Goal: Communication & Community: Answer question/provide support

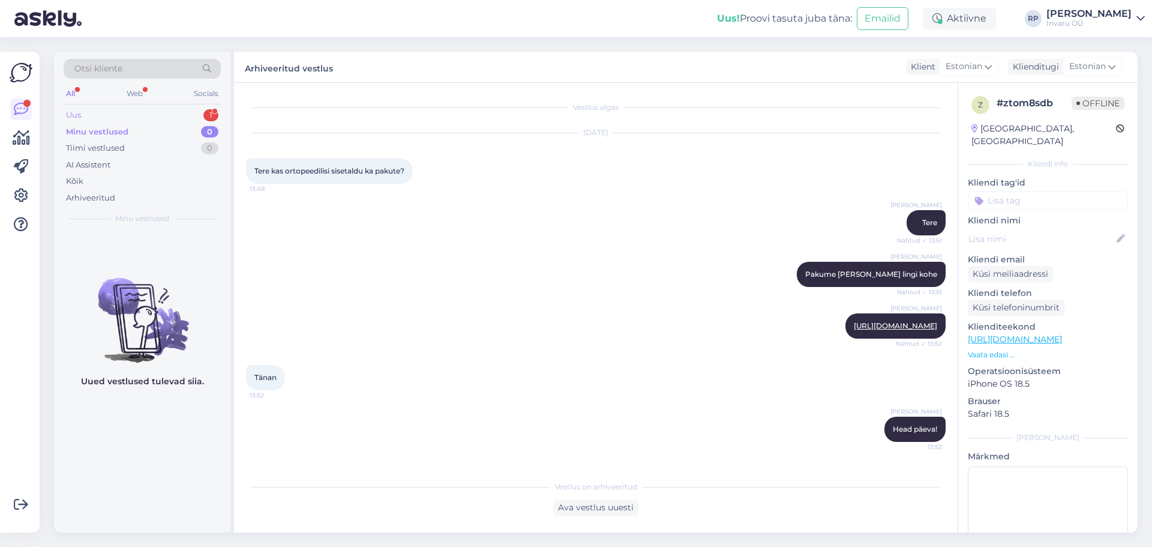
click at [76, 107] on div "Uus 1" at bounding box center [142, 115] width 157 height 17
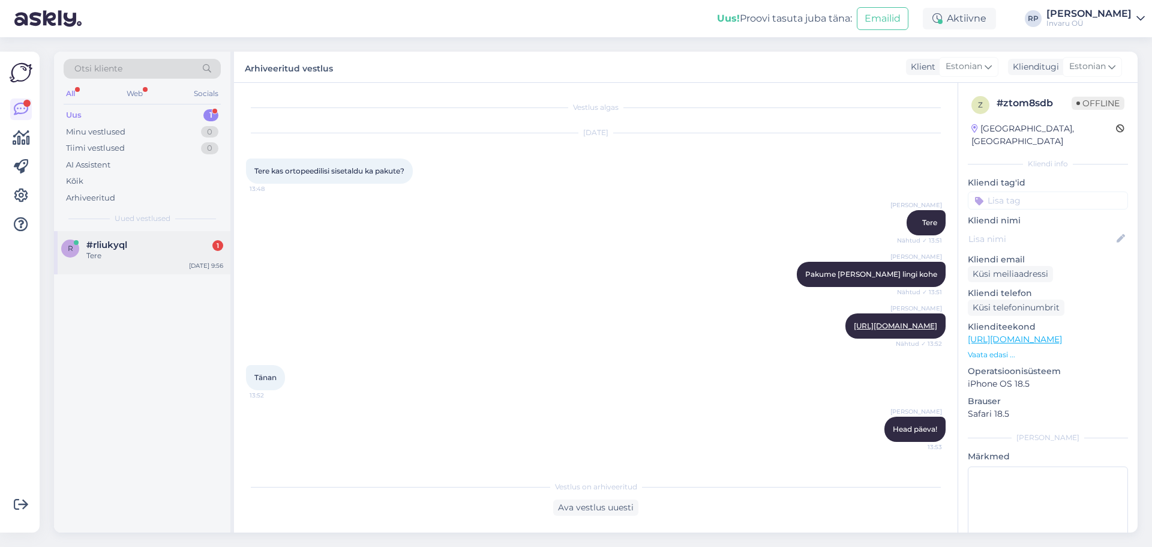
click at [115, 245] on span "#rliukyql" at bounding box center [106, 244] width 41 height 11
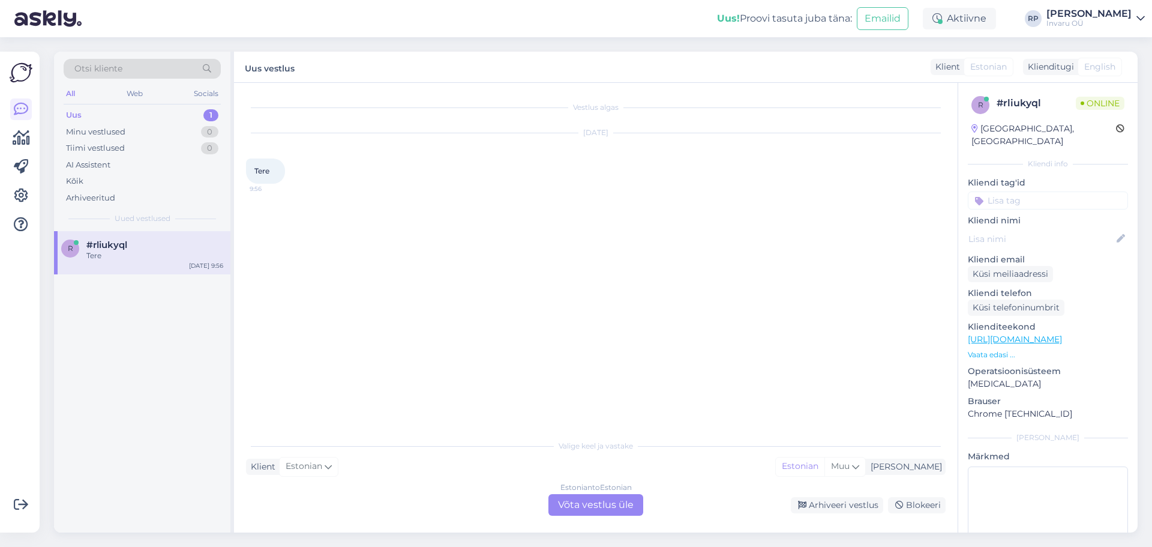
click at [567, 505] on div "Estonian to Estonian Võta vestlus üle" at bounding box center [595, 505] width 95 height 22
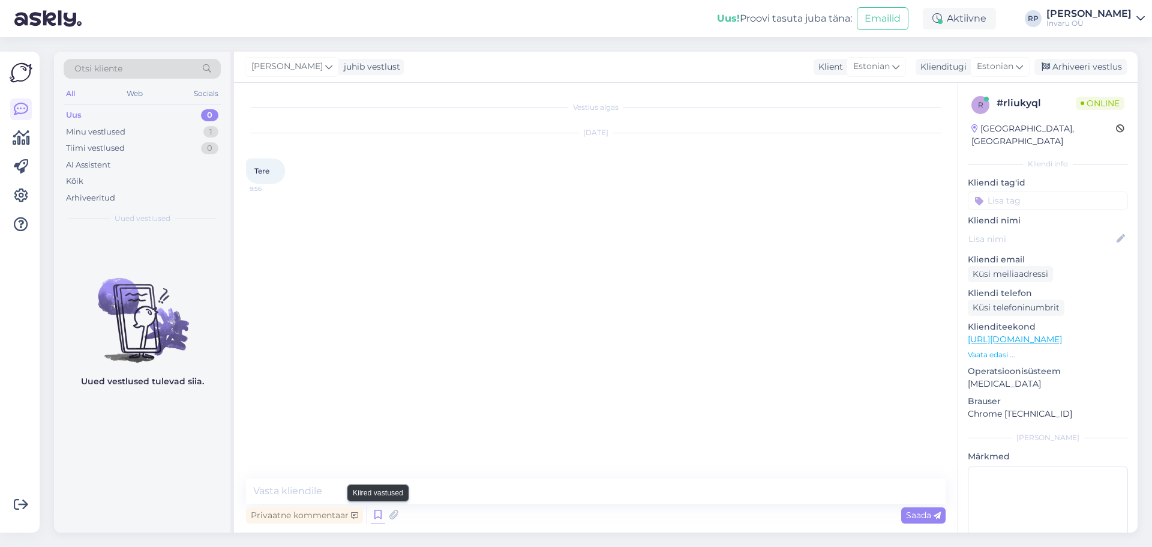
click at [381, 512] on icon at bounding box center [378, 515] width 14 height 18
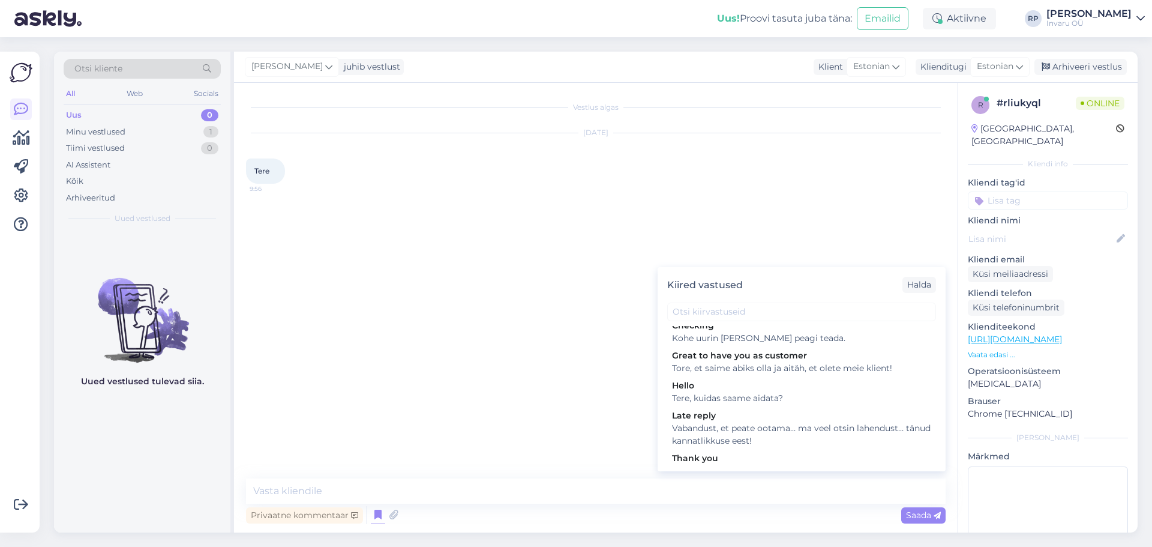
scroll to position [120, 0]
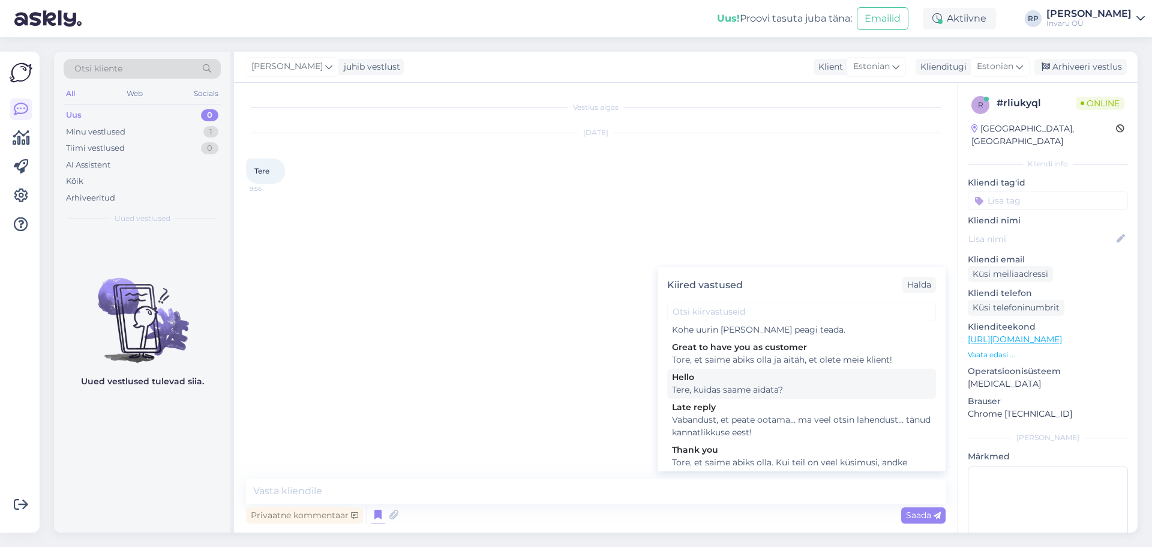
click at [787, 371] on div "Hello" at bounding box center [801, 377] width 259 height 13
type textarea "Tere, kuidas saame aidata?"
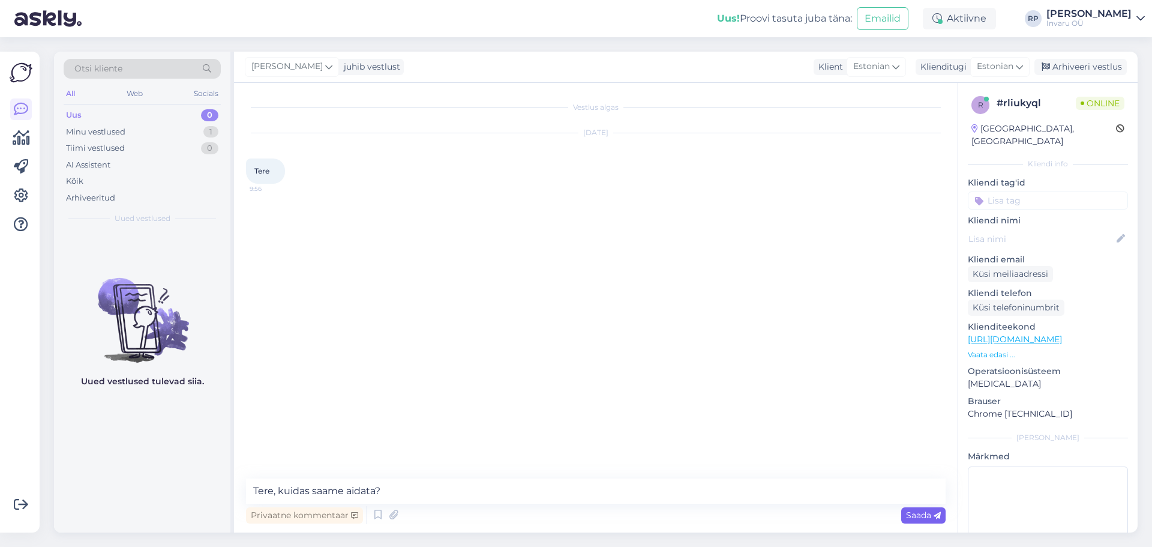
click at [910, 511] on span "Saada" at bounding box center [923, 514] width 35 height 11
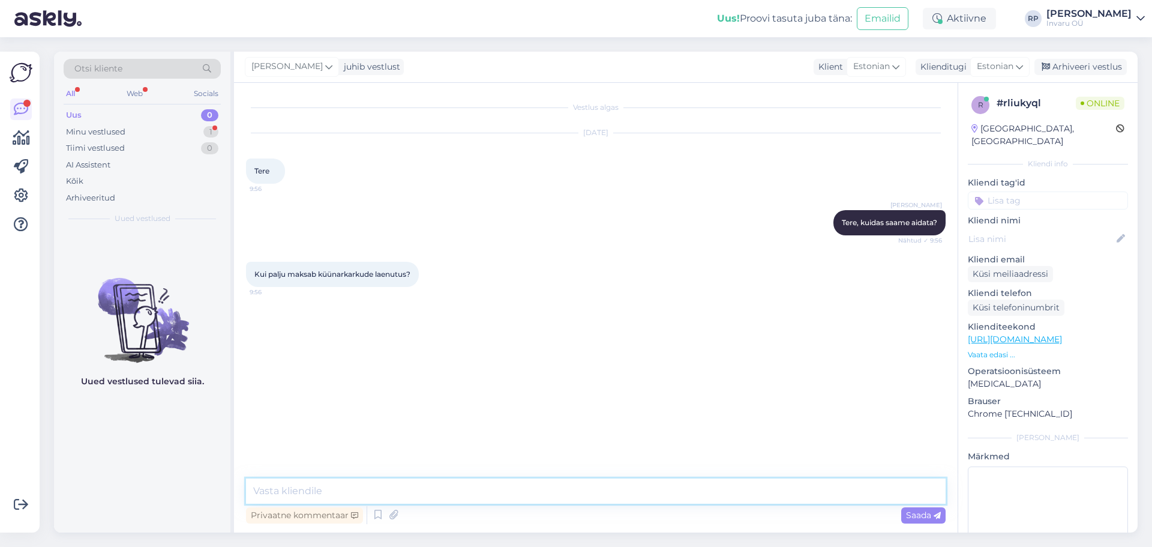
click at [332, 493] on textarea at bounding box center [596, 490] width 700 height 25
type textarea "1 kark 0,17€/päev"
type textarea "2 karku ~ 10€ kuu"
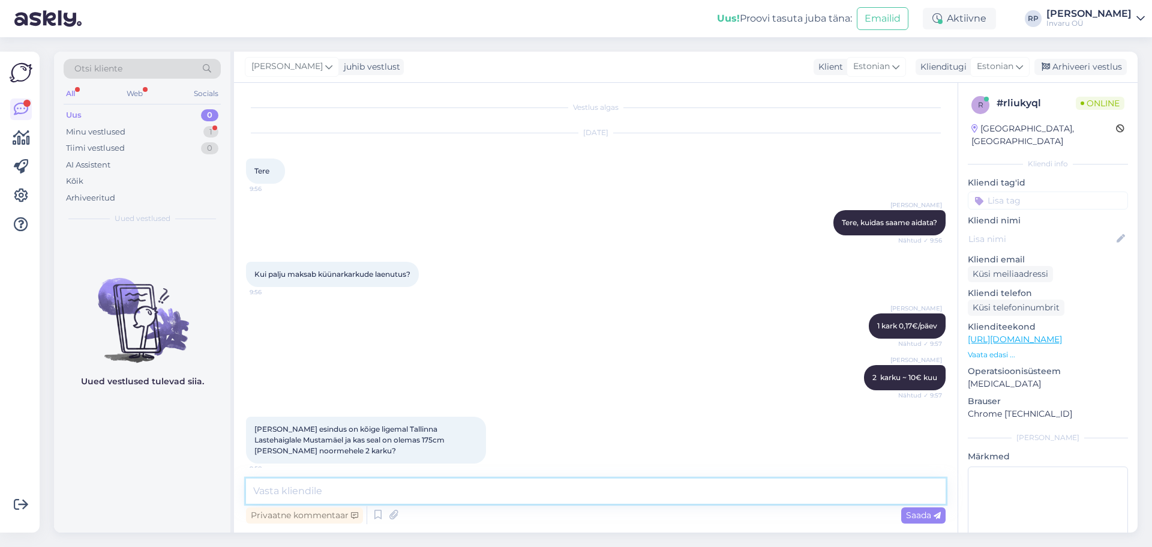
scroll to position [9, 0]
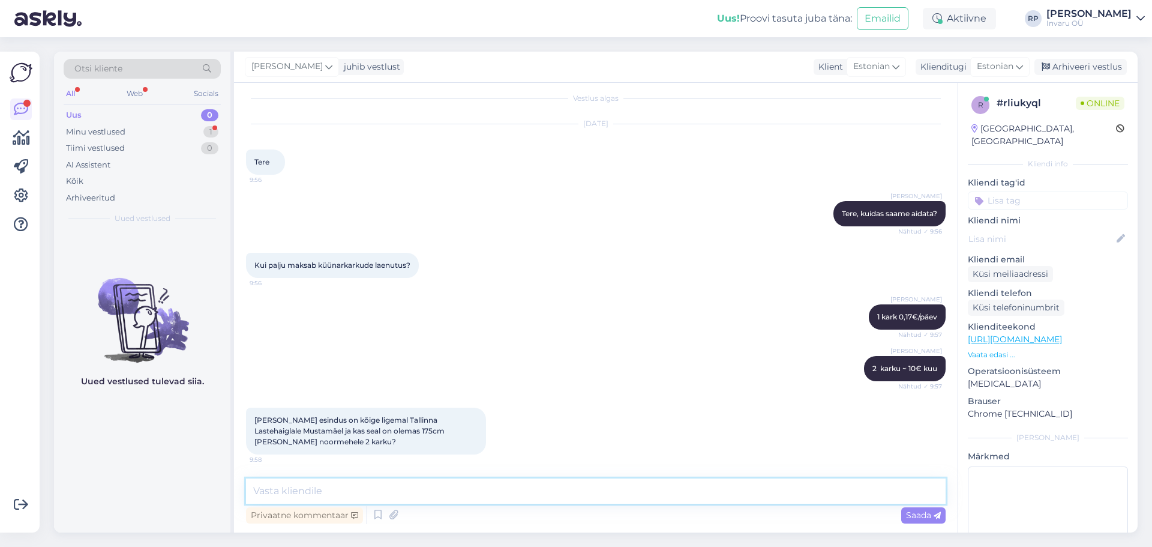
paste textarea "kõrval kohe ei [PERSON_NAME] tee 6b, [STREET_ADDRESS] ja Punane 56"
click at [350, 493] on textarea "kõrval kohe ei [PERSON_NAME] tee 6b, [STREET_ADDRESS] ja Punane 56" at bounding box center [596, 490] width 700 height 25
type textarea "kõrval kohe ei [PERSON_NAME], [STREET_ADDRESS][PERSON_NAME], [STREET_ADDRESS] j…"
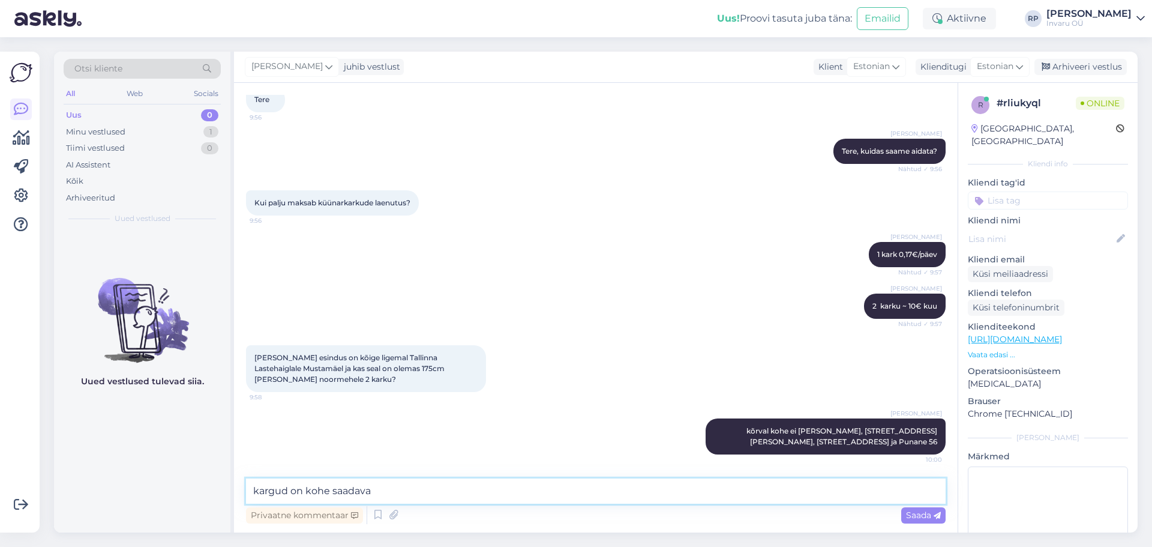
type textarea "kargud on kohe saadaval"
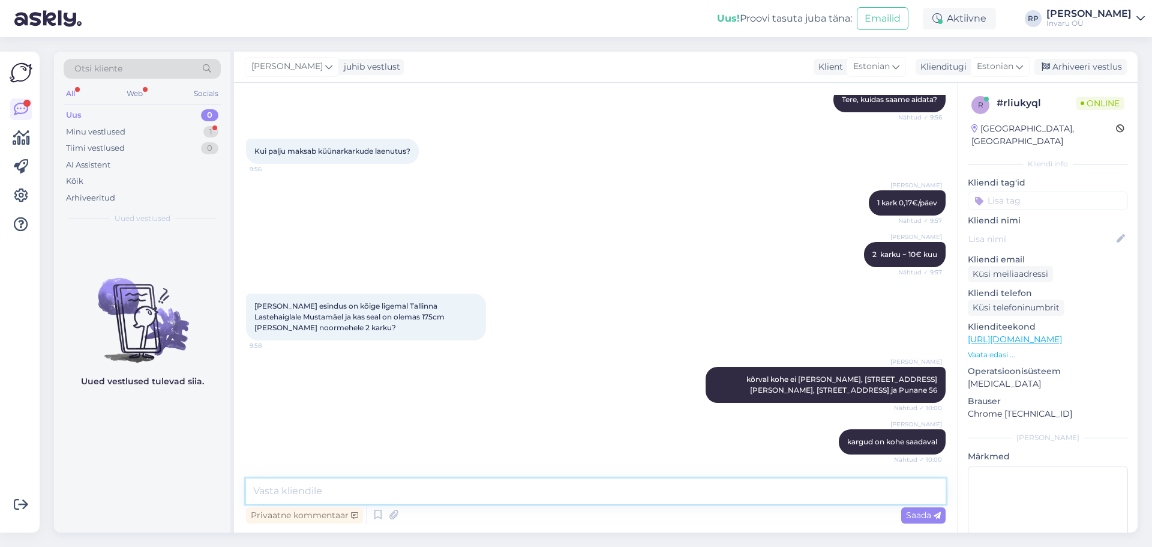
scroll to position [185, 0]
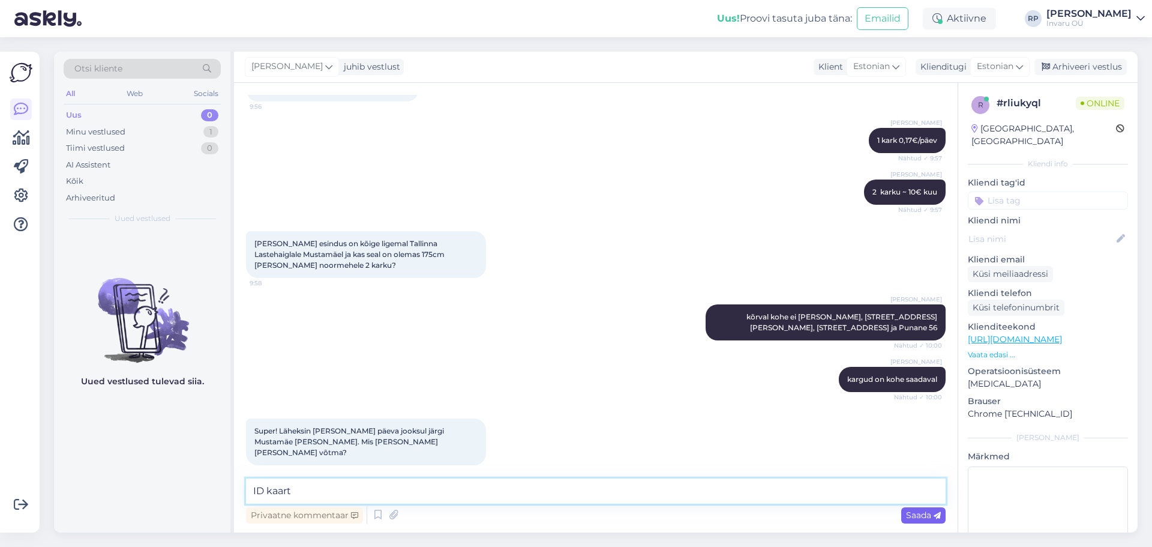
type textarea "ID kaart"
click at [907, 513] on span "Saada" at bounding box center [923, 514] width 35 height 11
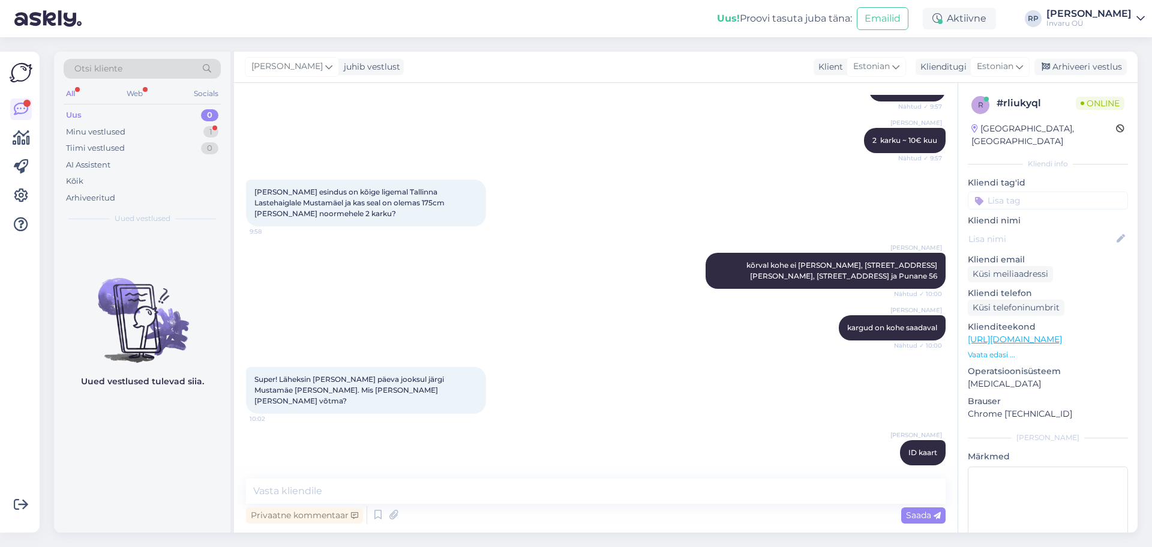
scroll to position [340, 0]
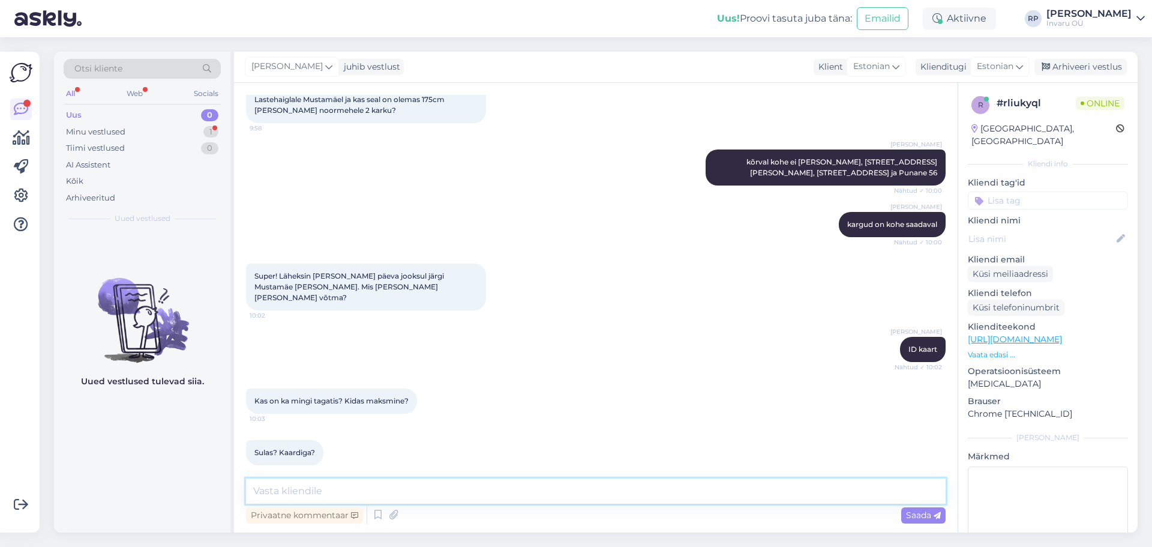
click at [340, 492] on textarea at bounding box center [596, 490] width 700 height 25
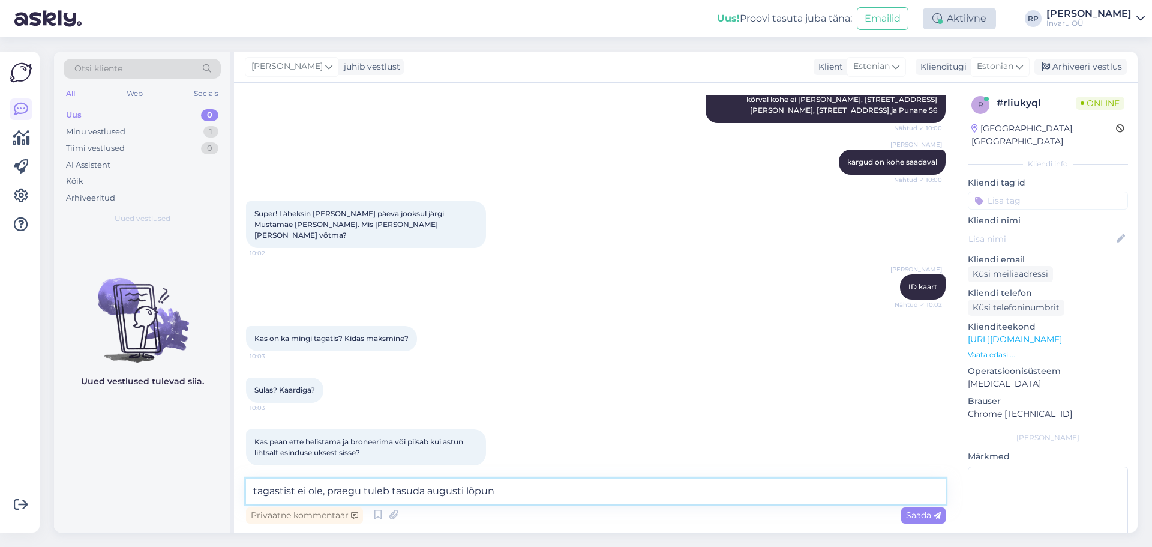
type textarea "tagastist ei ole, praegu tuleb tasuda augusti lõpuni"
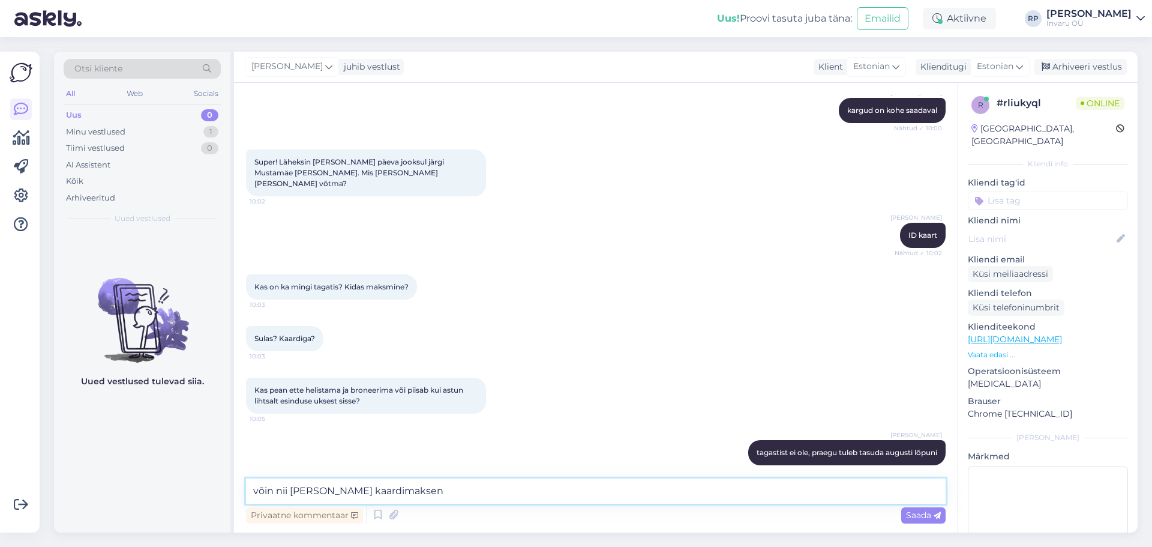
type textarea "võin nii [PERSON_NAME] kaardimaksena"
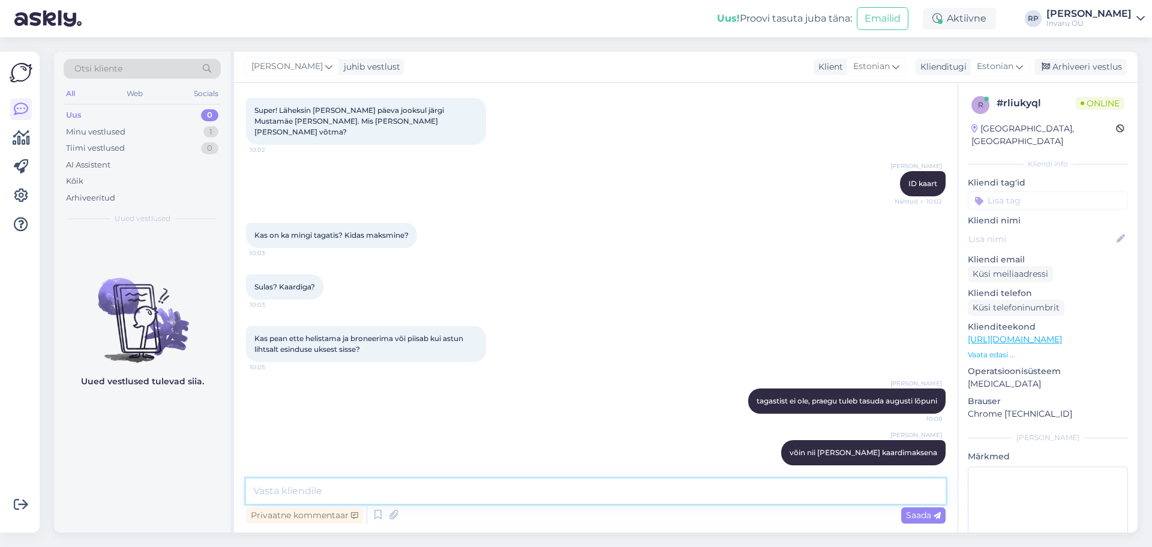
click at [569, 493] on textarea at bounding box center [596, 490] width 700 height 25
type textarea "broneerimine ei ole vajalik"
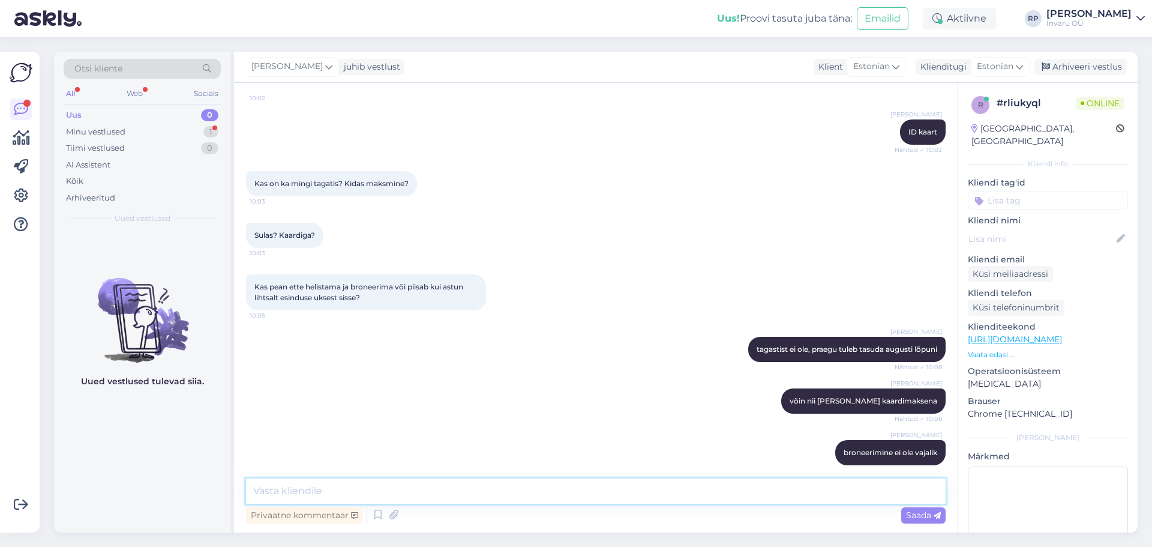
scroll to position [609, 0]
